Goal: Information Seeking & Learning: Learn about a topic

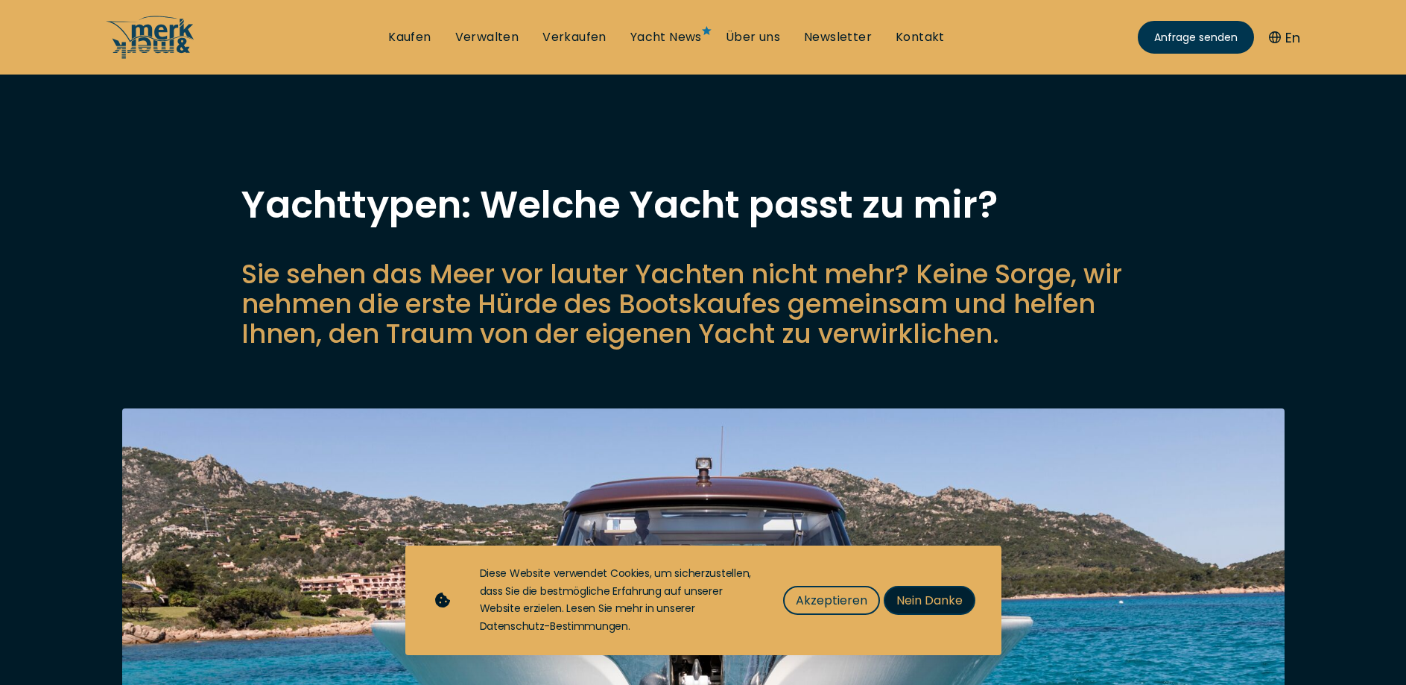
click at [894, 595] on button "Nein Danke" at bounding box center [930, 600] width 92 height 29
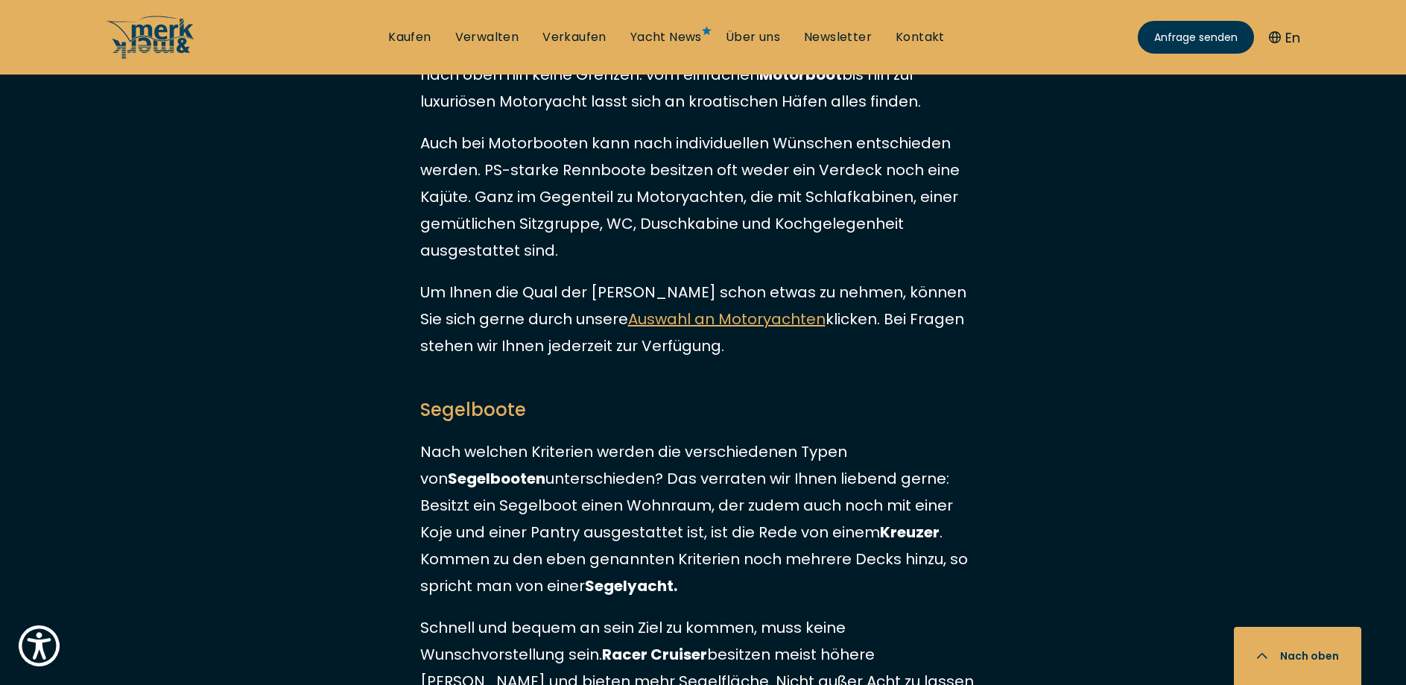
scroll to position [2204, 0]
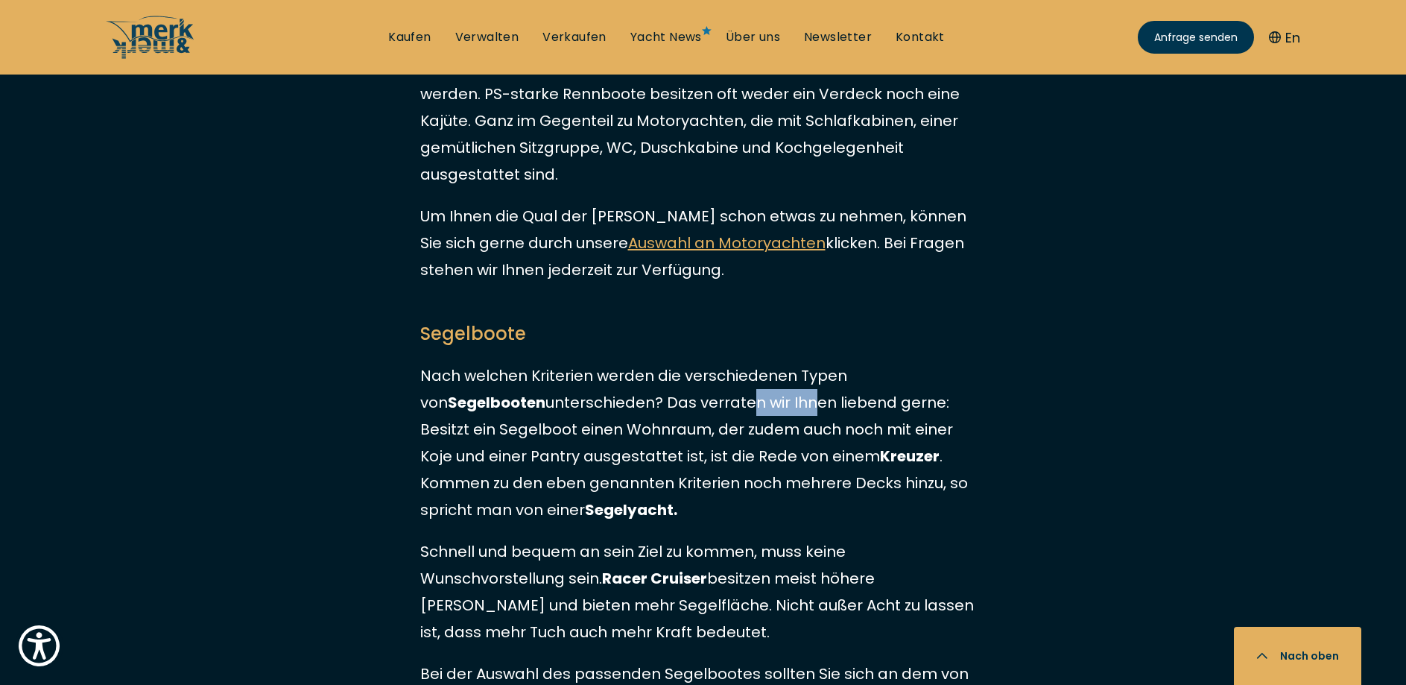
drag, startPoint x: 628, startPoint y: 374, endPoint x: 697, endPoint y: 380, distance: 68.8
click at [695, 380] on p "Nach welchen Kriterien werden die verschiedenen Typen von Segelbooten unterschi…" at bounding box center [703, 442] width 566 height 161
click at [692, 401] on p "Nach welchen Kriterien werden die verschiedenen Typen von Segelbooten unterschi…" at bounding box center [703, 442] width 566 height 161
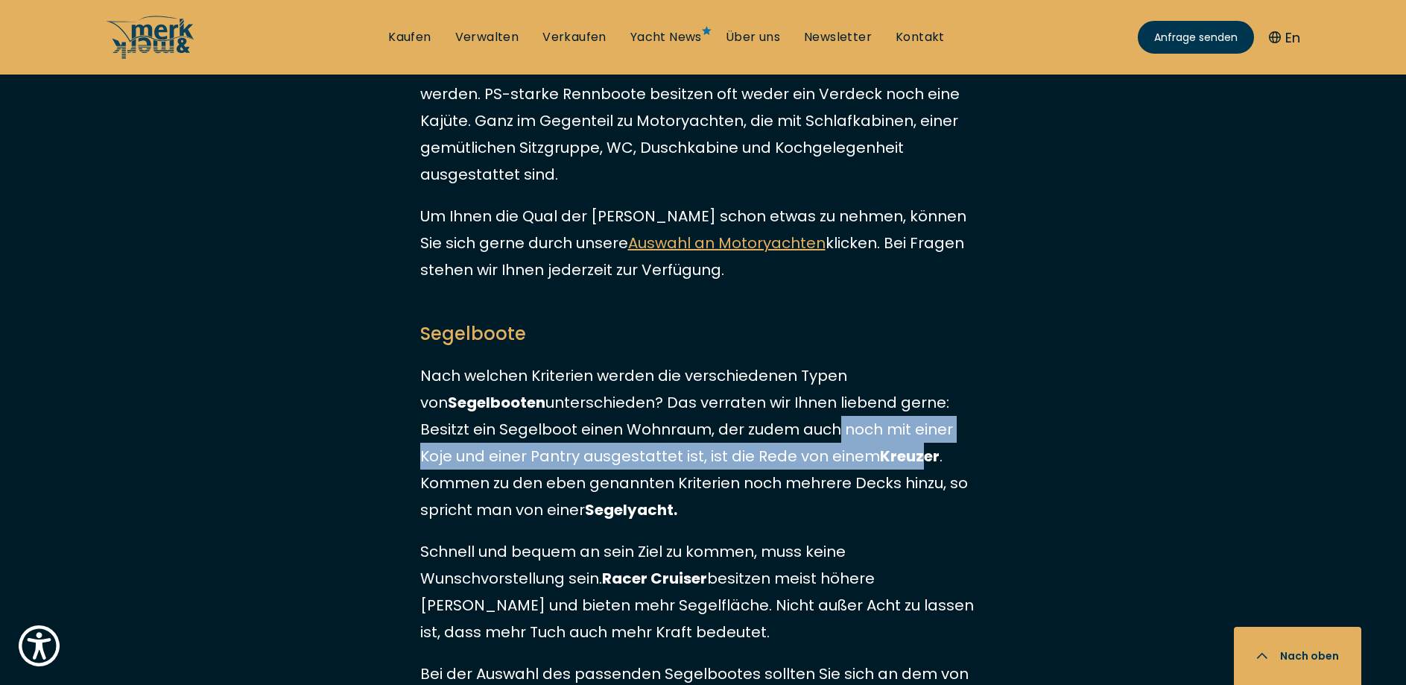
drag, startPoint x: 672, startPoint y: 413, endPoint x: 761, endPoint y: 440, distance: 93.6
click at [761, 440] on p "Nach welchen Kriterien werden die verschiedenen Typen von Segelbooten unterschi…" at bounding box center [703, 442] width 566 height 161
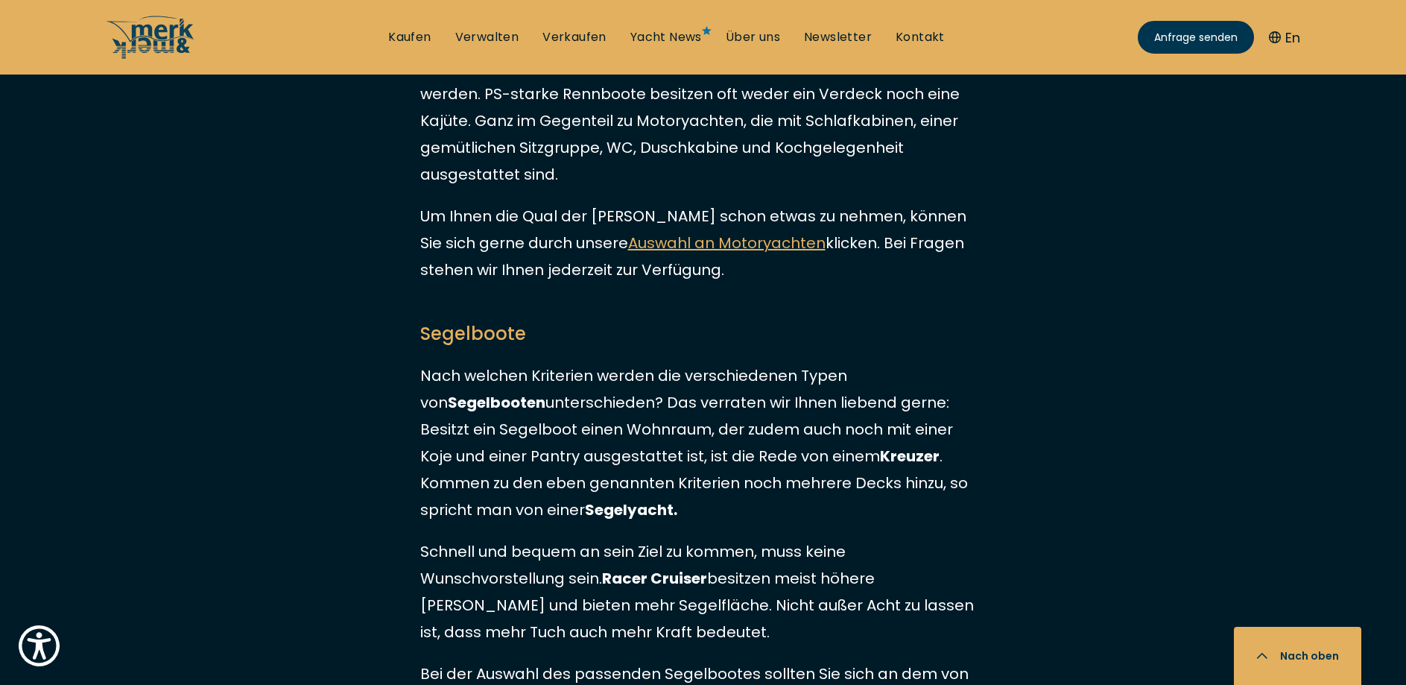
click at [762, 446] on p "Nach welchen Kriterien werden die verschiedenen Typen von Segelbooten unterschi…" at bounding box center [703, 442] width 566 height 161
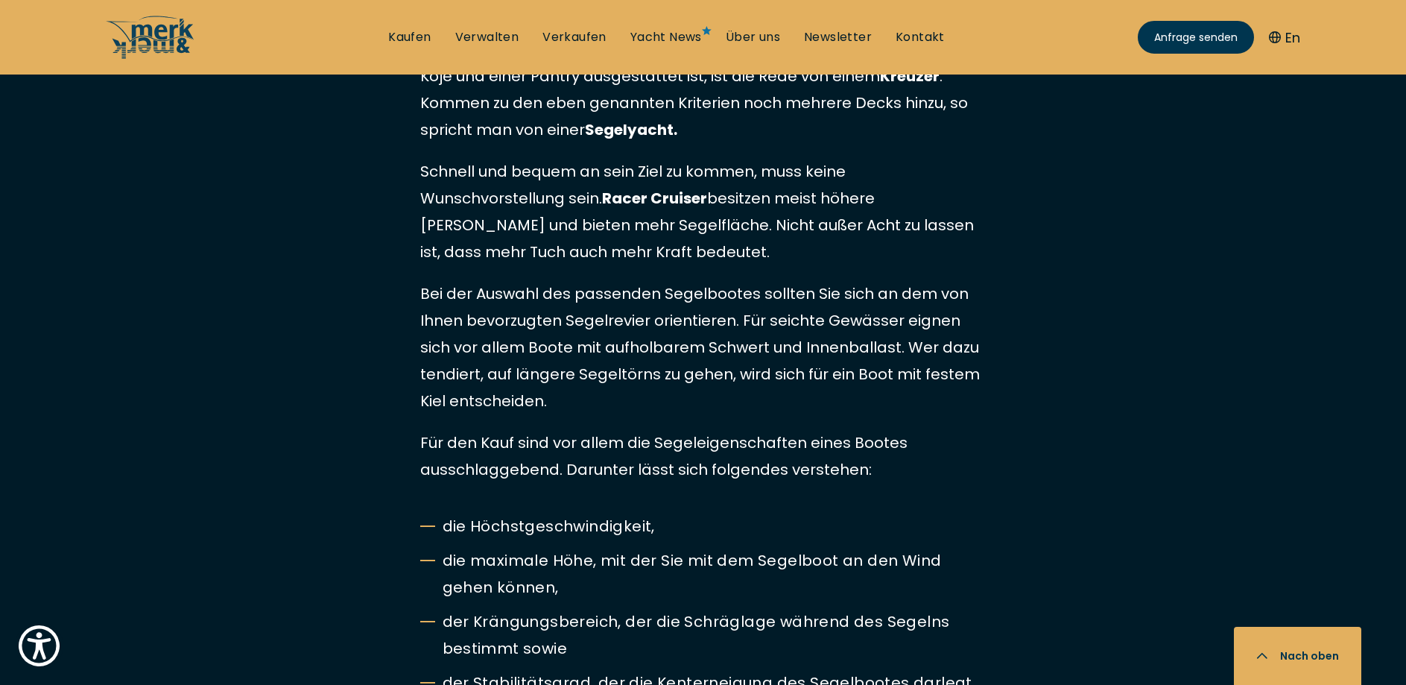
scroll to position [2660, 0]
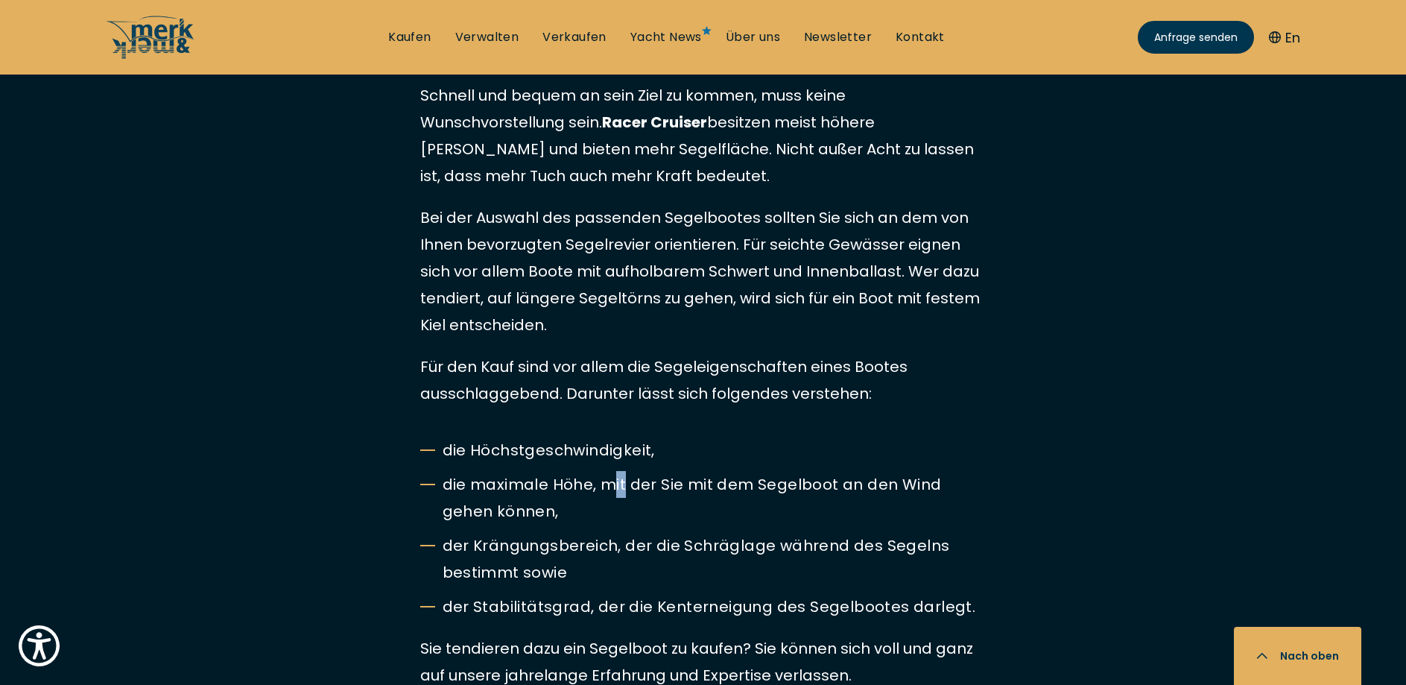
drag, startPoint x: 616, startPoint y: 460, endPoint x: 625, endPoint y: 460, distance: 9.0
click at [625, 471] on li "die maximale Höhe, mit der Sie mit dem Segelboot an den Wind gehen können," at bounding box center [703, 498] width 566 height 54
drag, startPoint x: 580, startPoint y: 488, endPoint x: 598, endPoint y: 489, distance: 17.2
click at [597, 489] on li "die maximale Höhe, mit der Sie mit dem Segelboot an den Wind gehen können," at bounding box center [703, 498] width 566 height 54
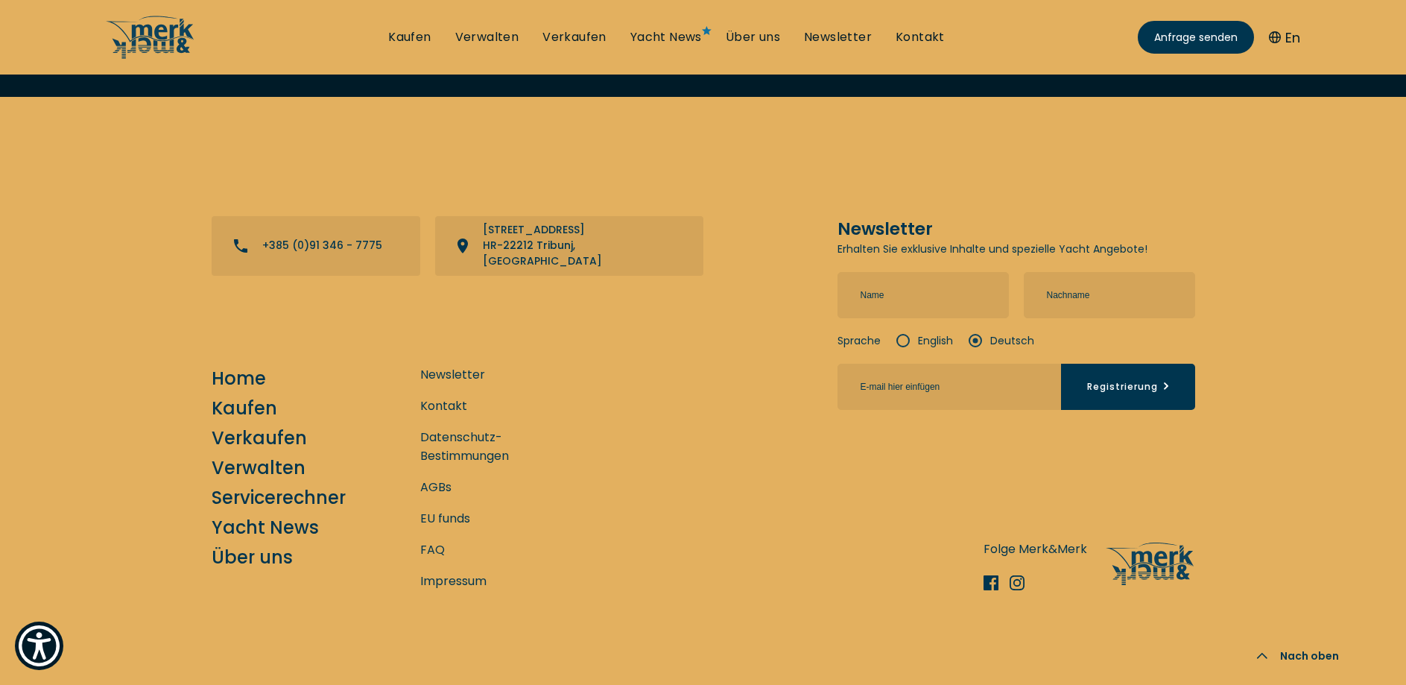
scroll to position [5913, 0]
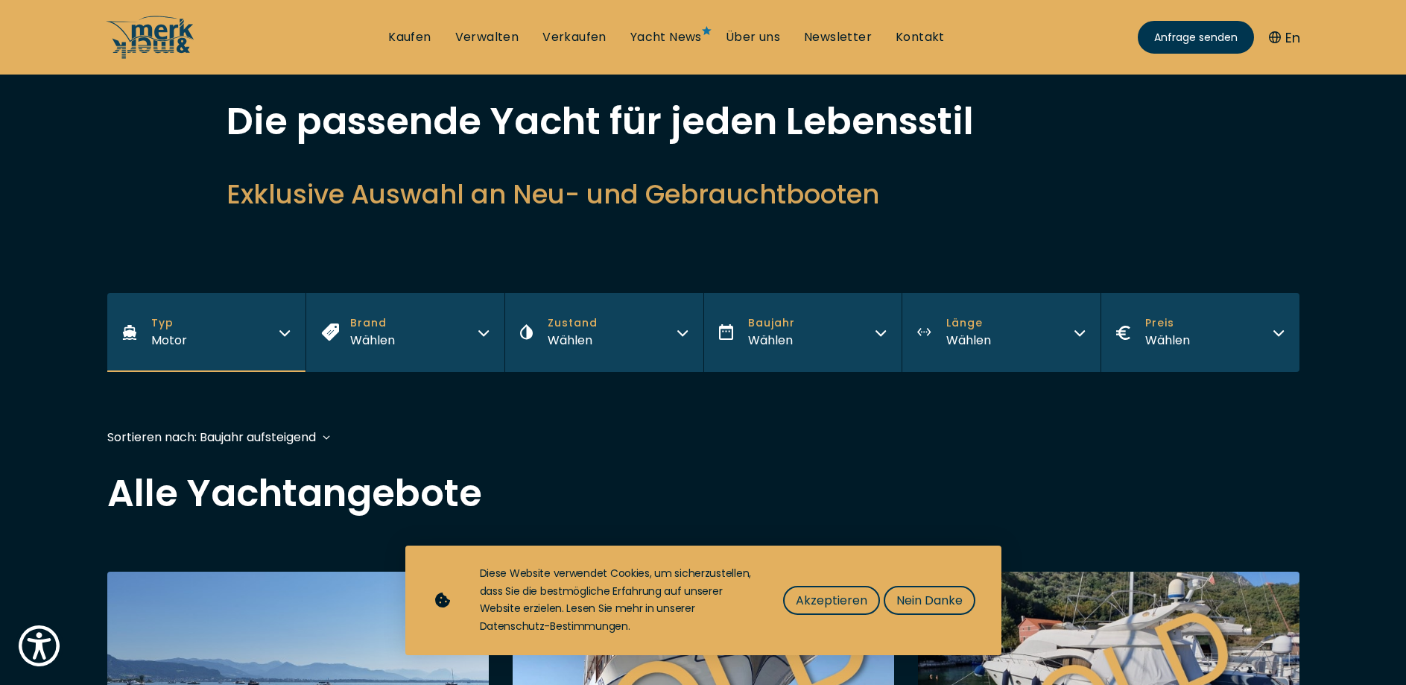
scroll to position [152, 0]
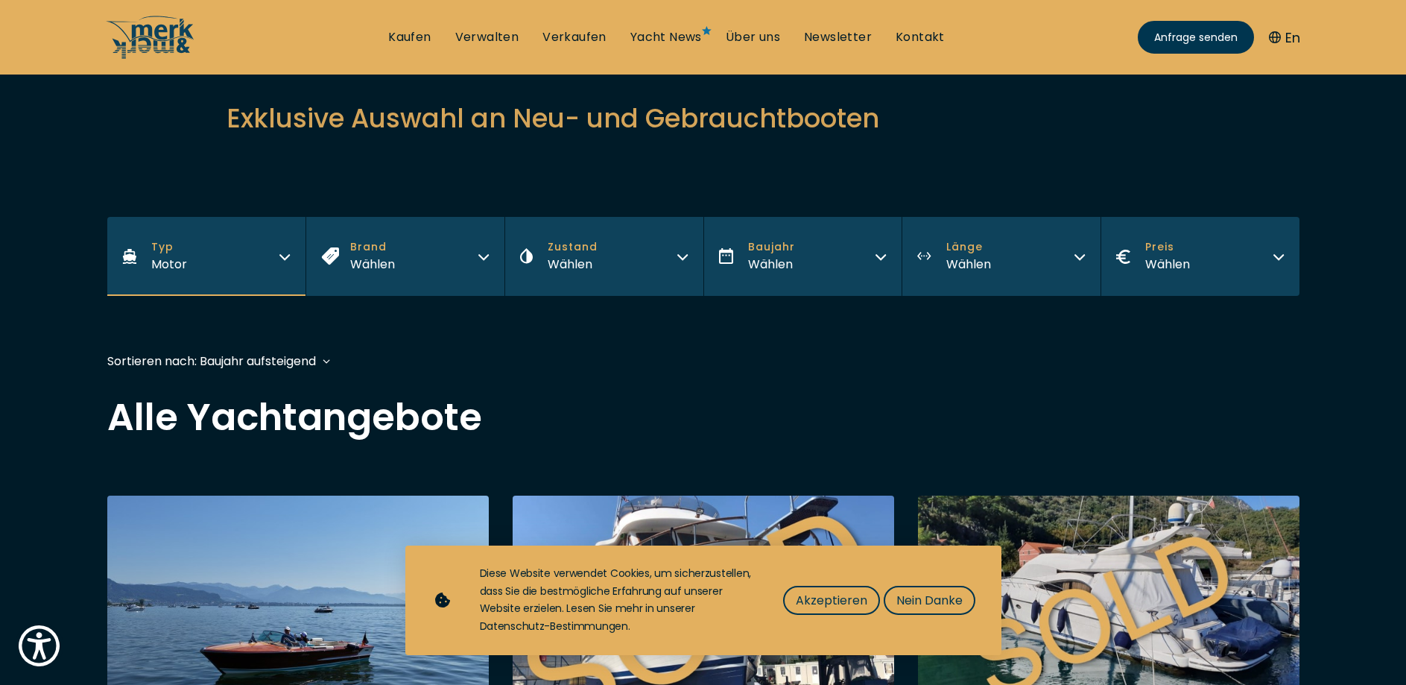
click at [1237, 252] on button "Preis Wählen" at bounding box center [1199, 256] width 199 height 79
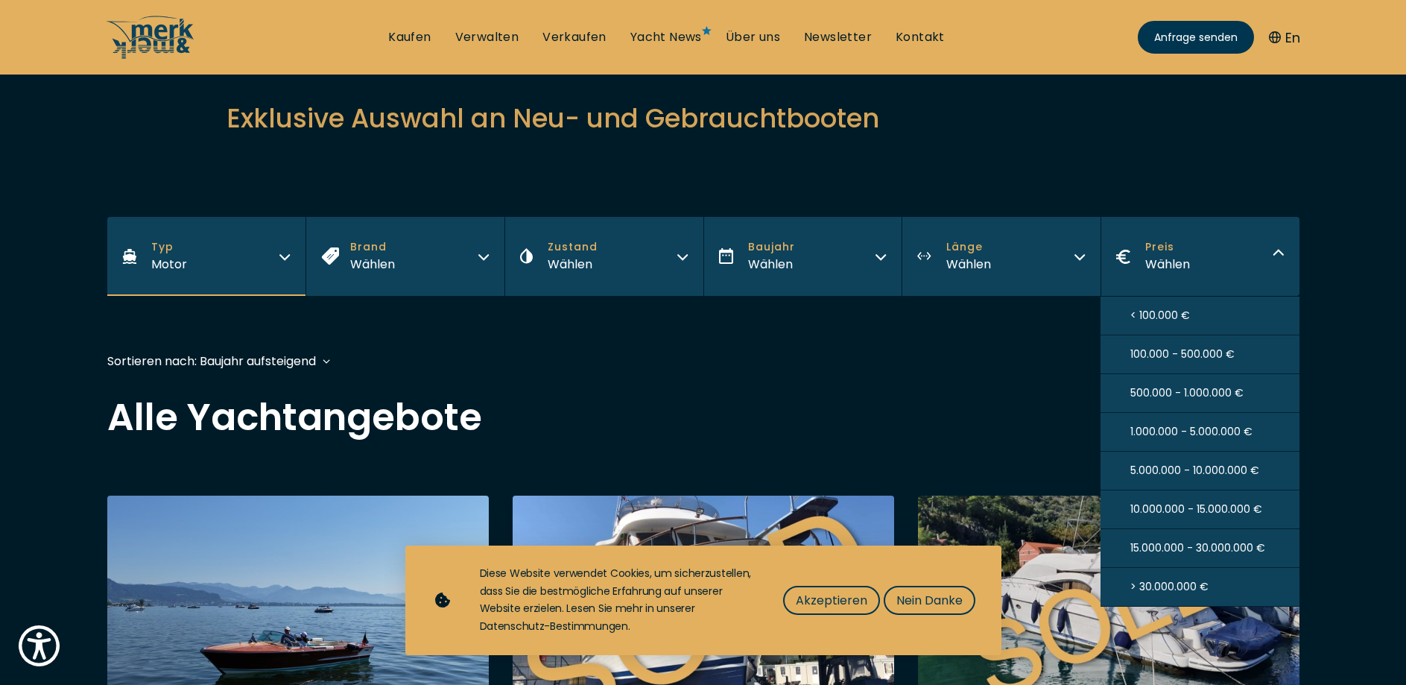
click at [1156, 591] on span "> 30.000.000 €" at bounding box center [1169, 587] width 78 height 16
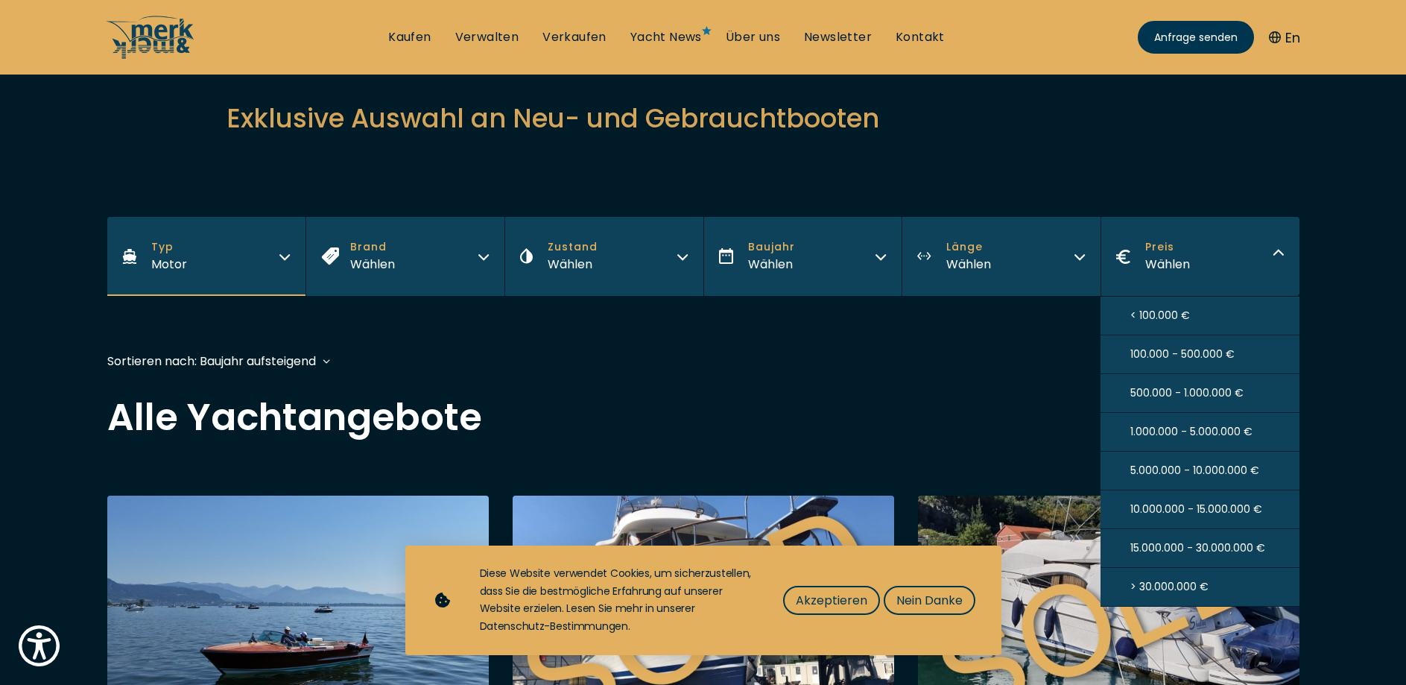
scroll to position [369, 0]
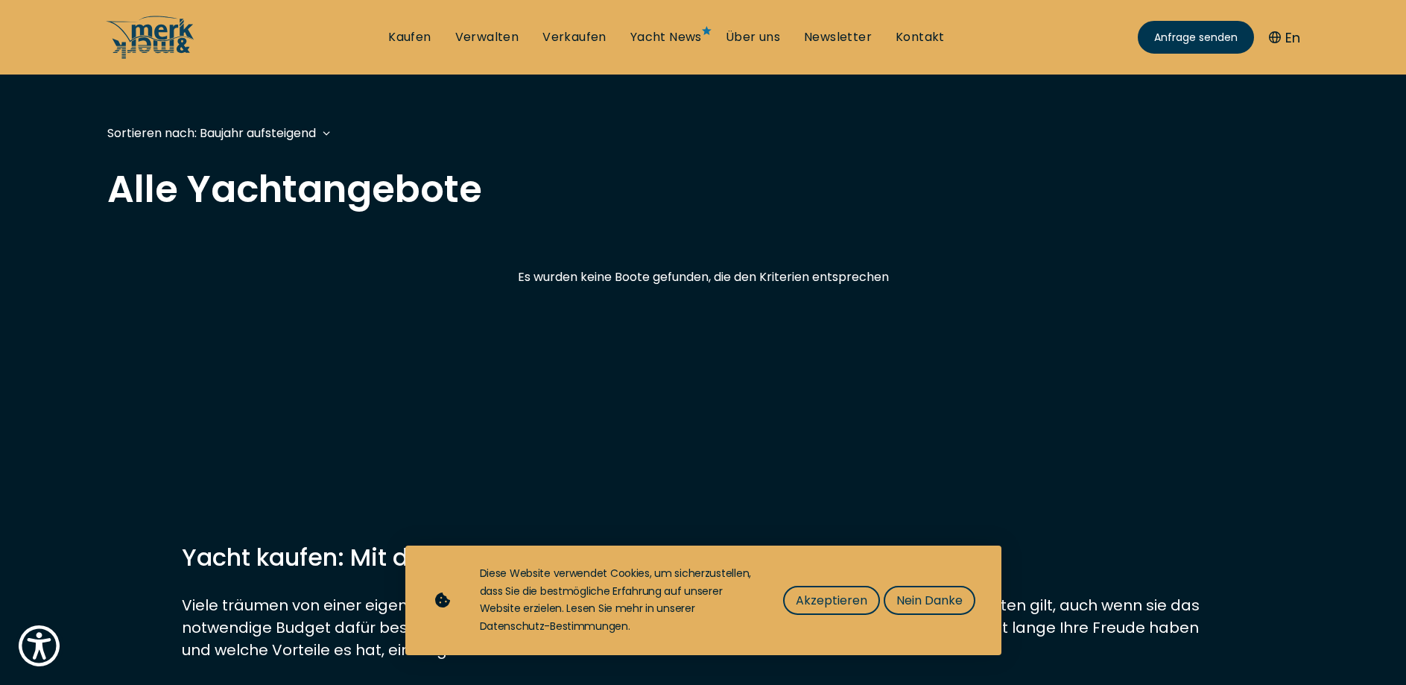
scroll to position [152, 0]
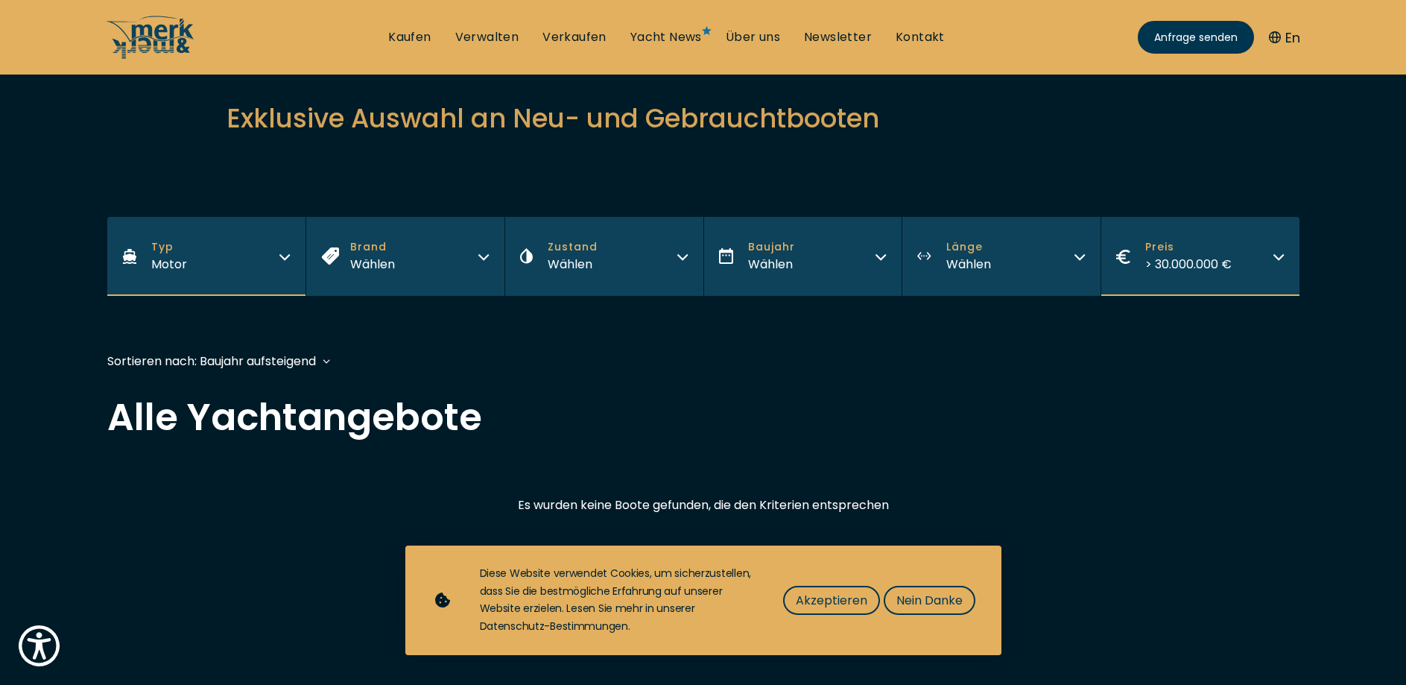
click at [1217, 280] on button "Preis > 30.000.000 €" at bounding box center [1199, 256] width 199 height 79
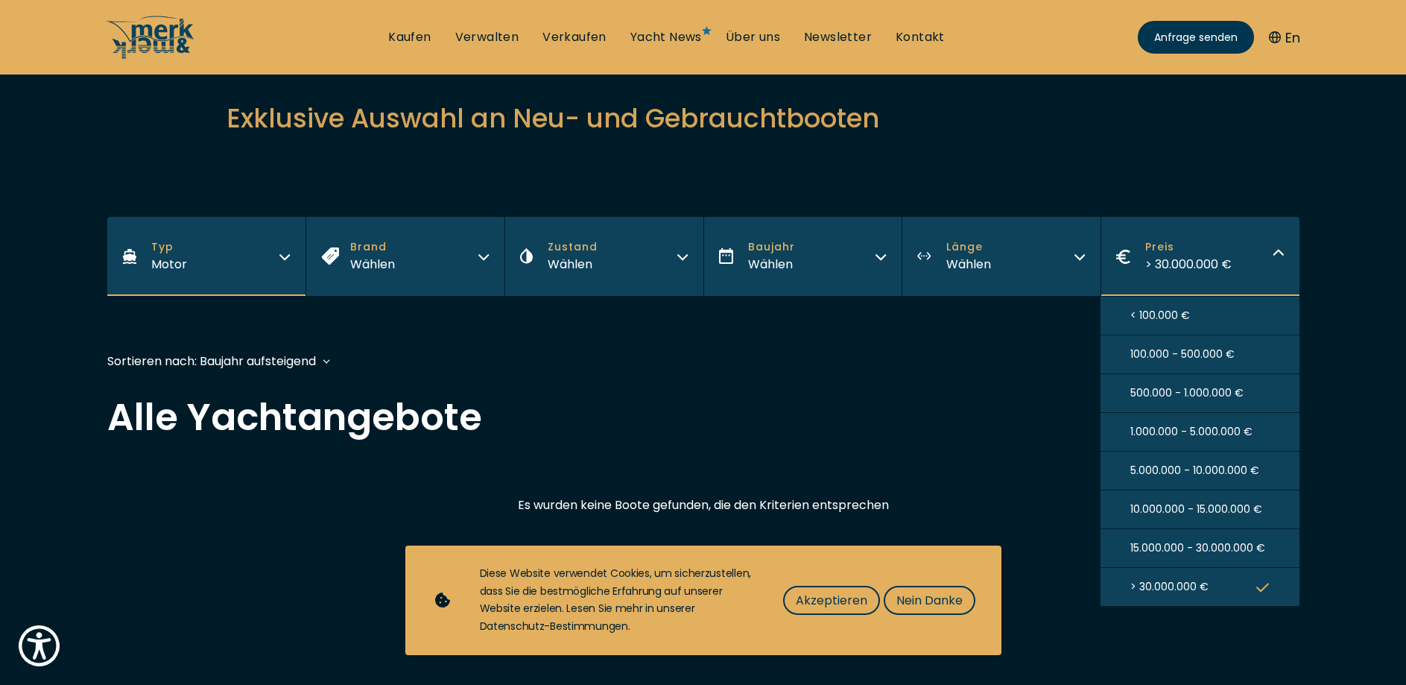
click at [1164, 321] on span "< 100.000 €" at bounding box center [1160, 316] width 60 height 16
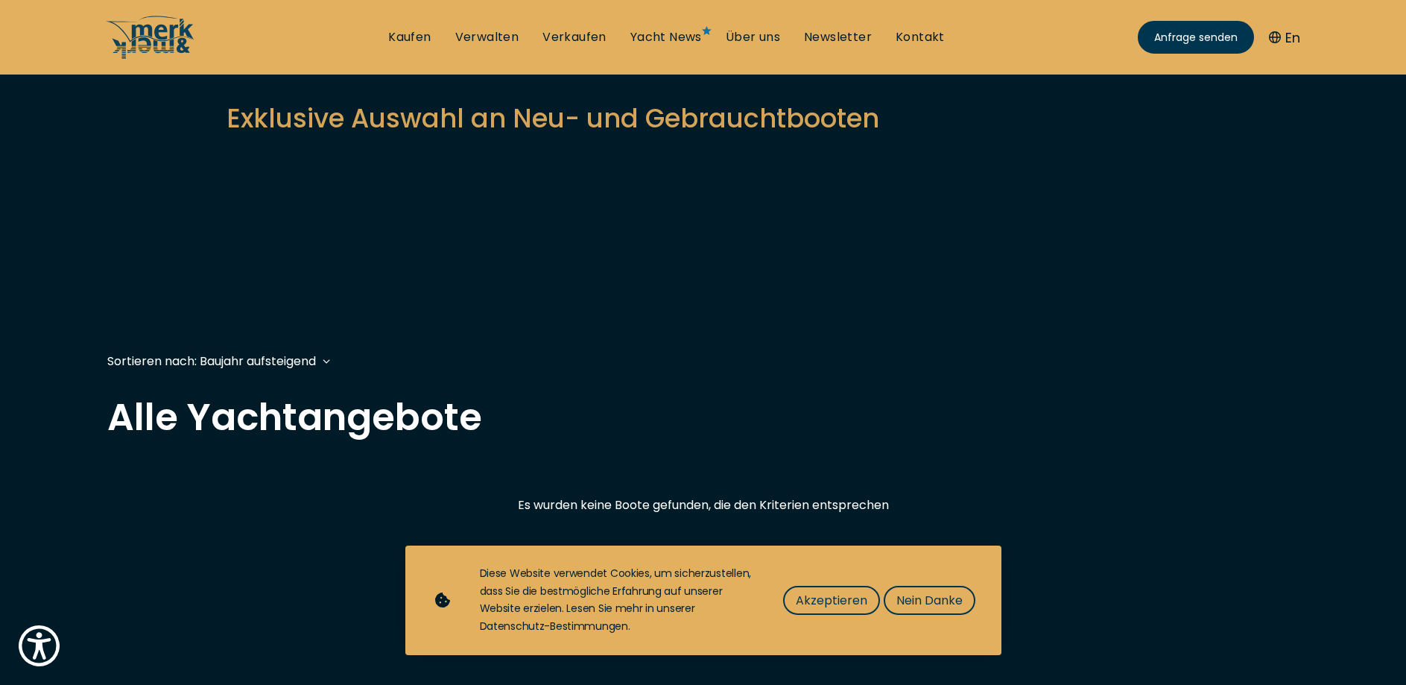
scroll to position [369, 0]
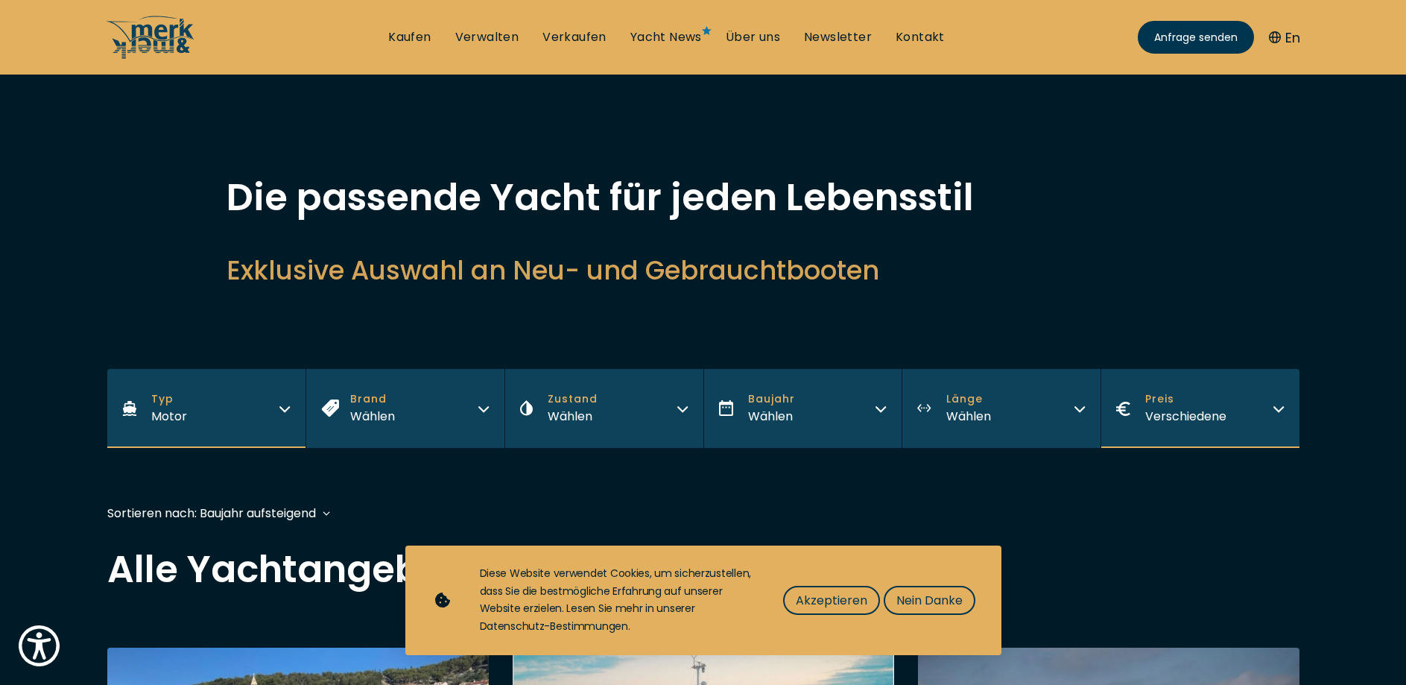
scroll to position [369, 0]
